Goal: Information Seeking & Learning: Find specific fact

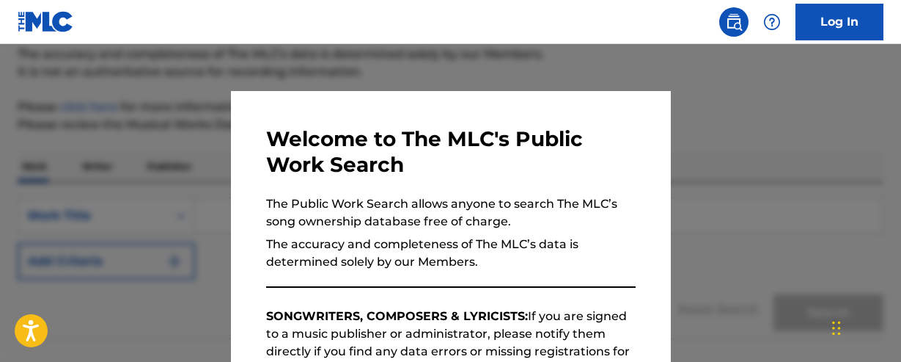
scroll to position [156, 0]
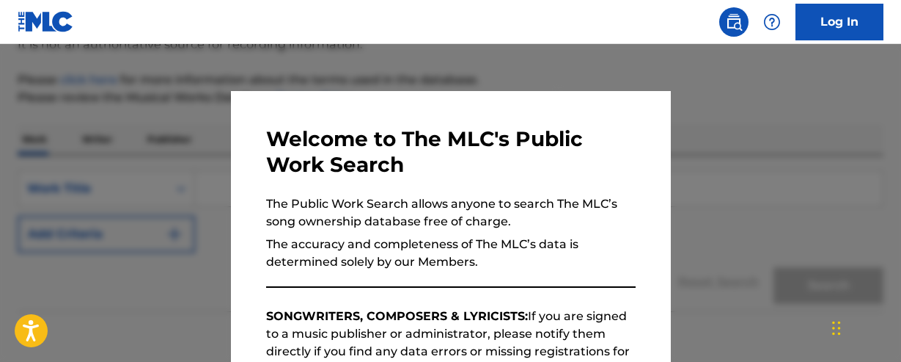
click at [804, 161] on div at bounding box center [450, 225] width 901 height 362
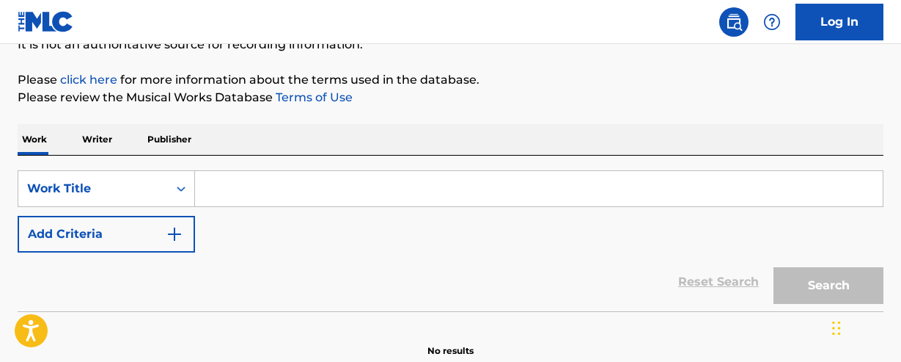
click at [287, 184] on input "Search Form" at bounding box center [539, 188] width 688 height 35
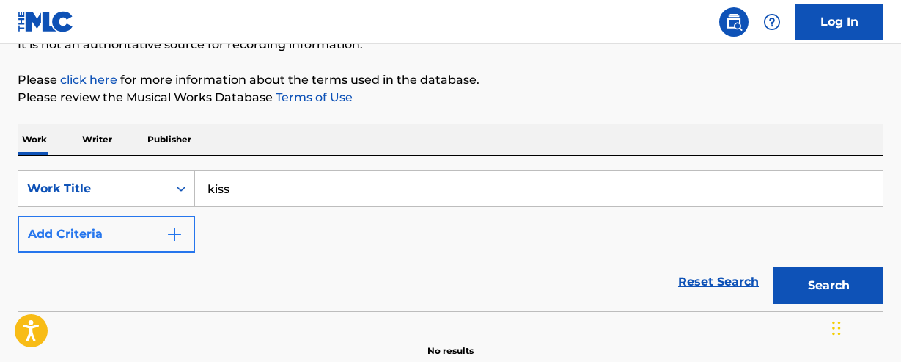
type input "kiss"
click at [177, 233] on img "Search Form" at bounding box center [175, 234] width 18 height 18
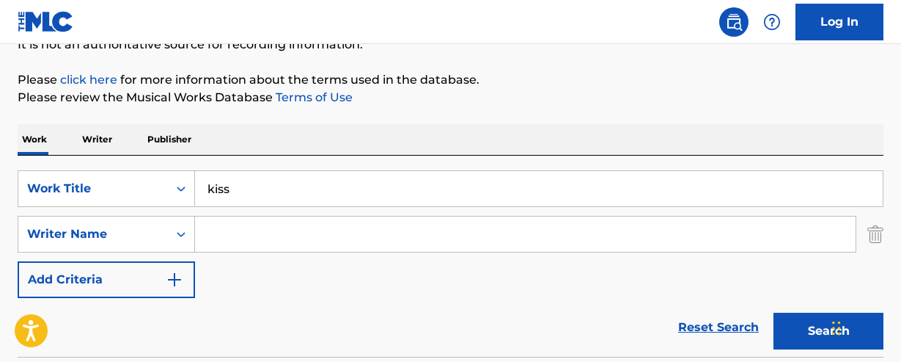
click at [217, 233] on input "Search Form" at bounding box center [525, 233] width 661 height 35
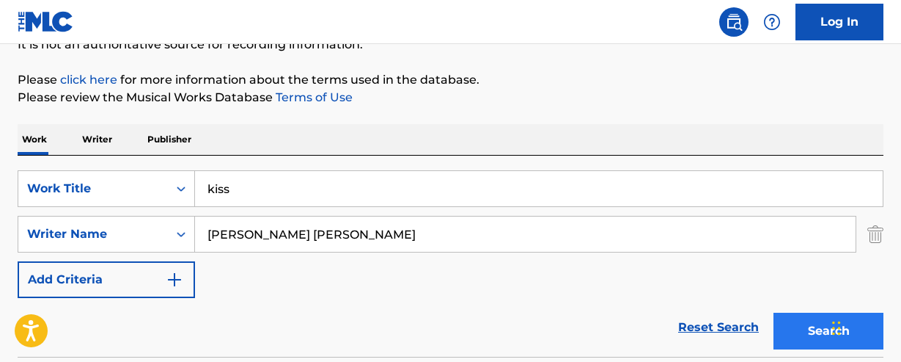
type input "[PERSON_NAME] [PERSON_NAME]"
click at [803, 325] on button "Search" at bounding box center [829, 330] width 110 height 37
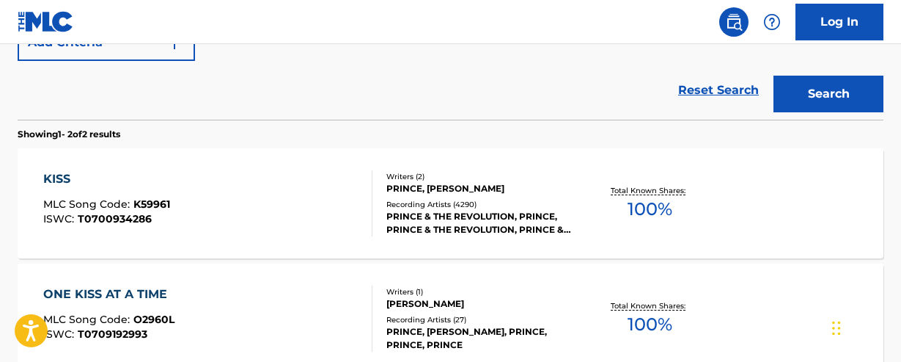
scroll to position [399, 0]
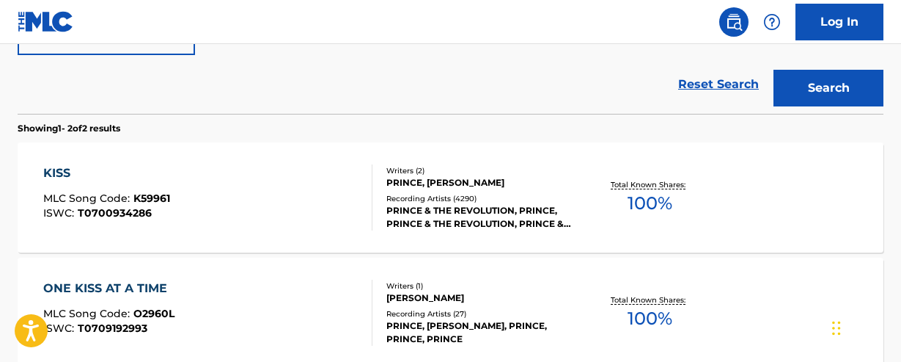
click at [164, 178] on div "KISS" at bounding box center [106, 173] width 127 height 18
